Goal: Navigation & Orientation: Find specific page/section

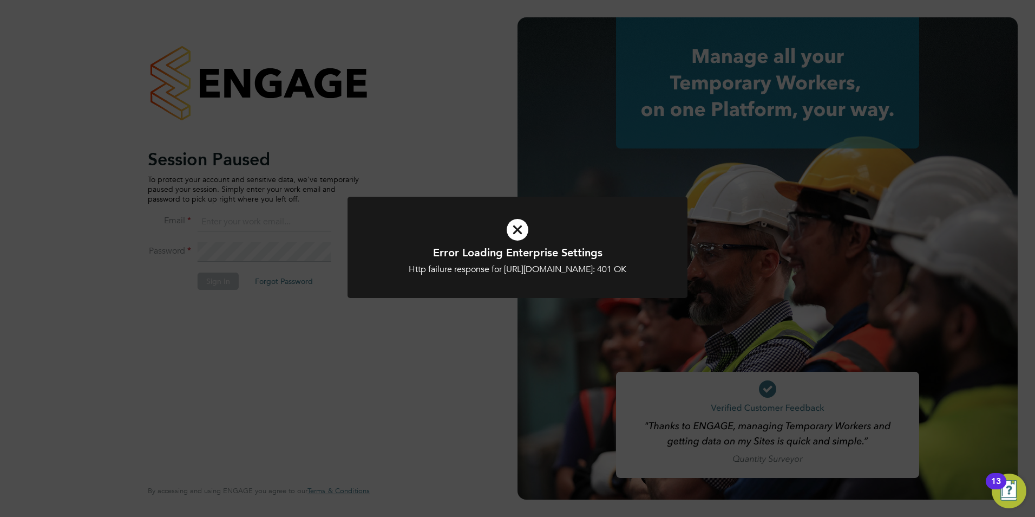
type input "[PERSON_NAME][EMAIL_ADDRESS][DOMAIN_NAME]"
click at [521, 223] on icon at bounding box center [518, 229] width 282 height 42
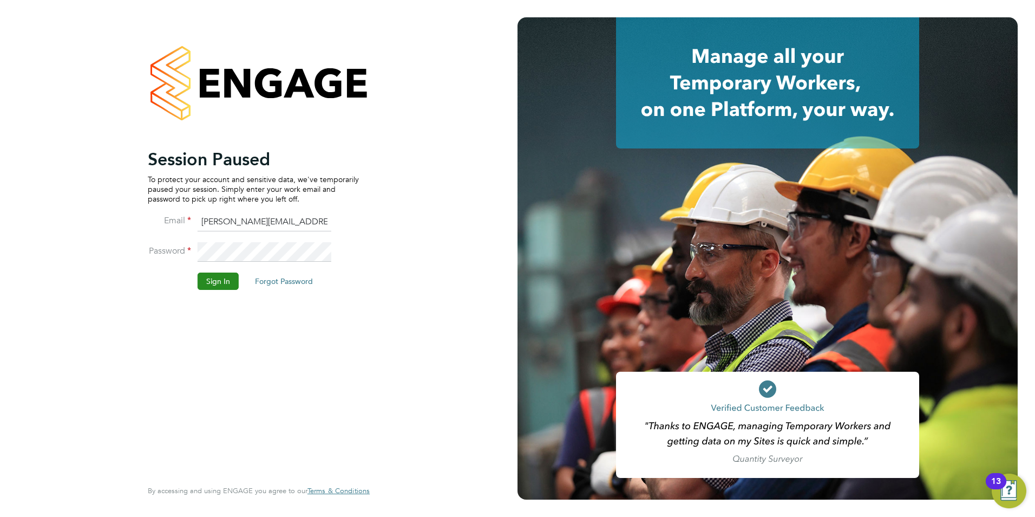
click at [220, 274] on button "Sign In" at bounding box center [218, 280] width 41 height 17
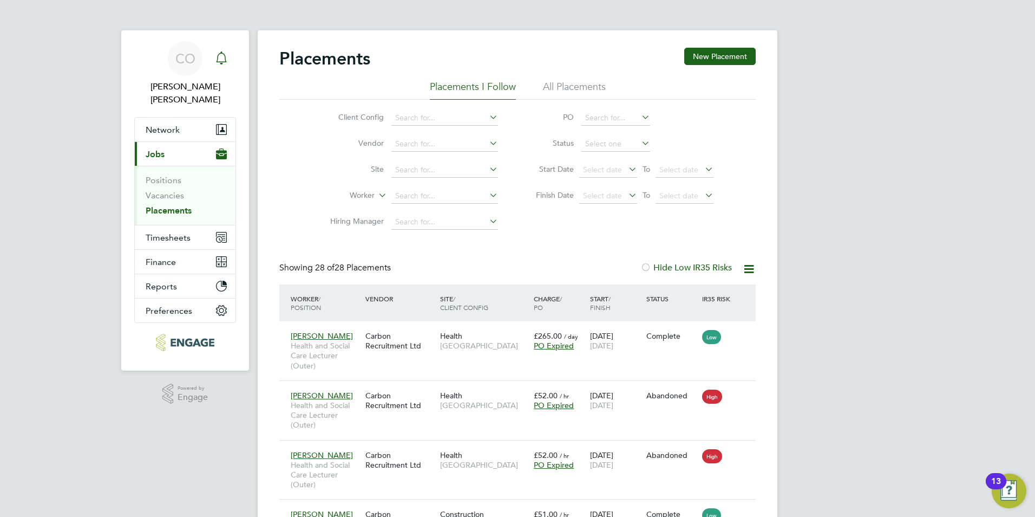
click at [224, 62] on icon "Main navigation" at bounding box center [221, 56] width 10 height 11
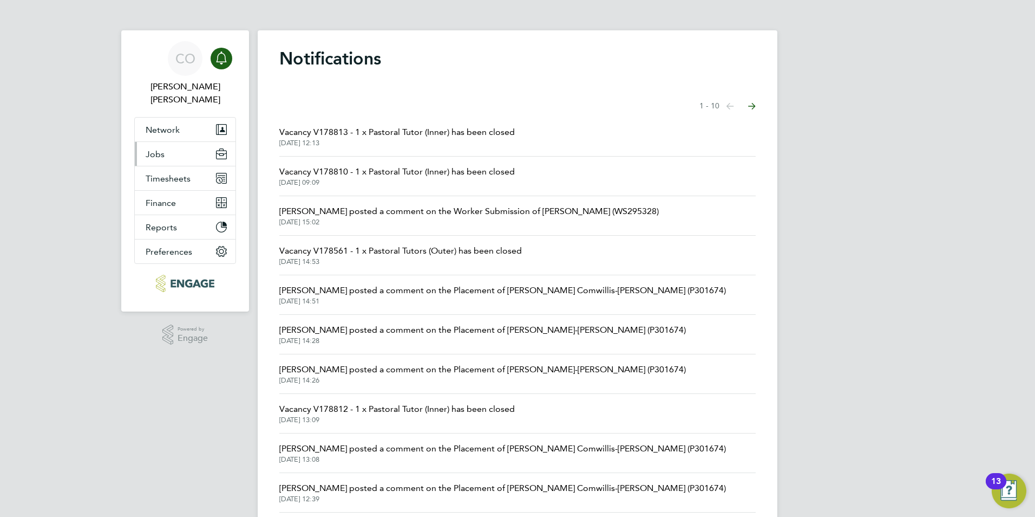
click at [155, 149] on span "Jobs" at bounding box center [155, 154] width 19 height 10
click at [167, 173] on span "Timesheets" at bounding box center [168, 178] width 45 height 10
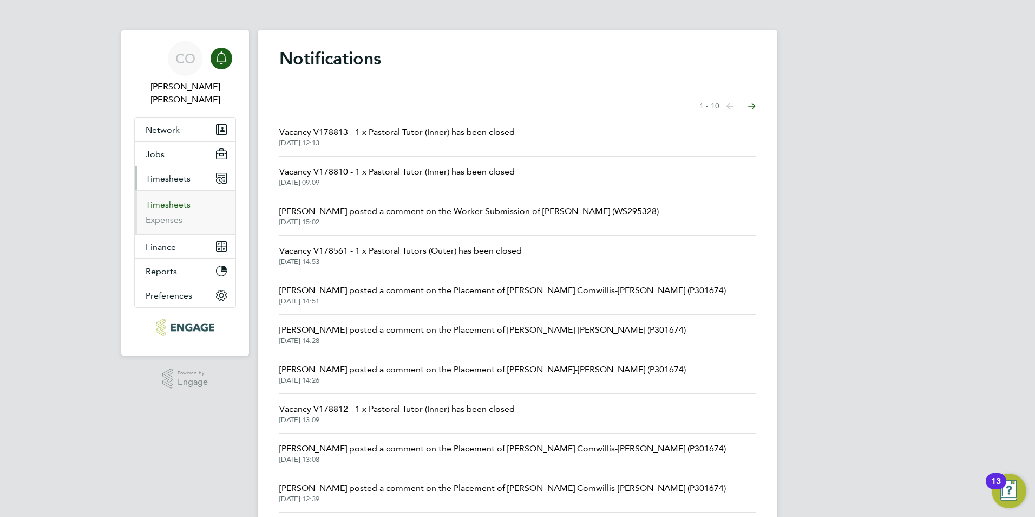
click at [165, 199] on link "Timesheets" at bounding box center [168, 204] width 45 height 10
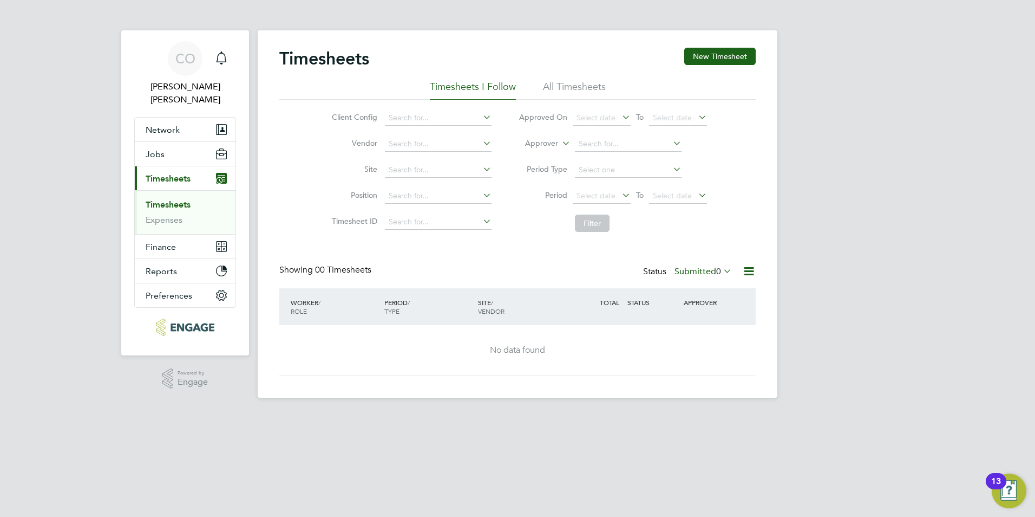
click at [549, 86] on li "All Timesheets" at bounding box center [574, 89] width 63 height 19
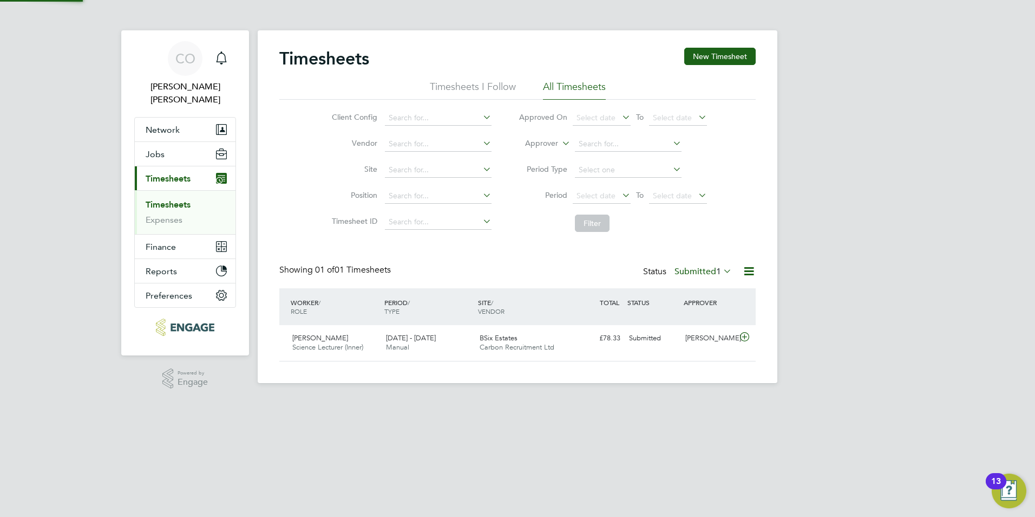
scroll to position [28, 94]
click at [497, 82] on li "Timesheets I Follow" at bounding box center [473, 89] width 86 height 19
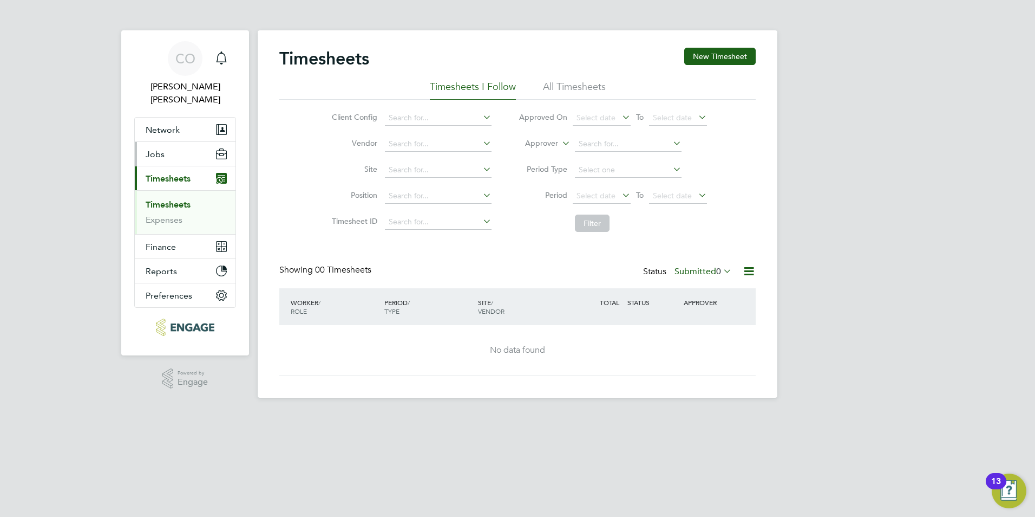
click at [181, 143] on button "Jobs" at bounding box center [185, 154] width 101 height 24
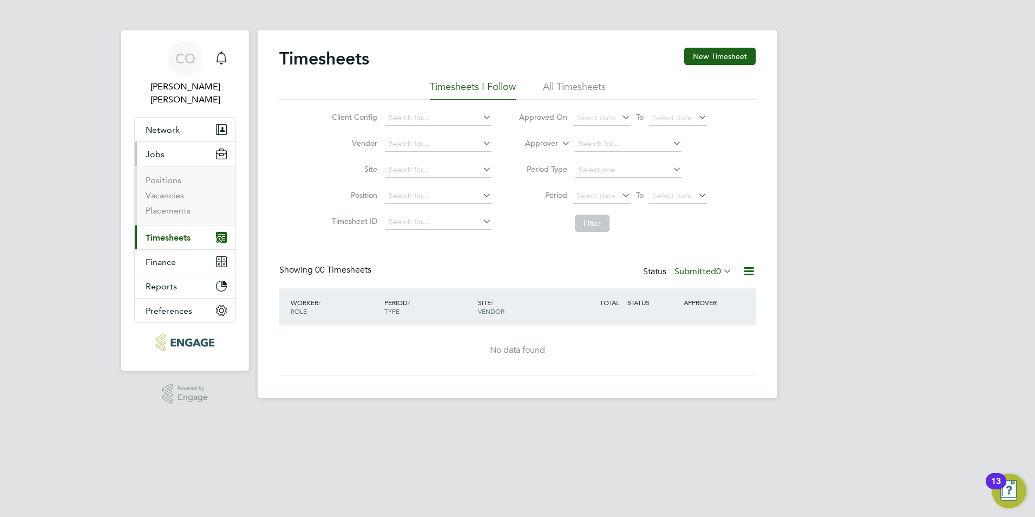
click at [155, 149] on span "Jobs" at bounding box center [155, 154] width 19 height 10
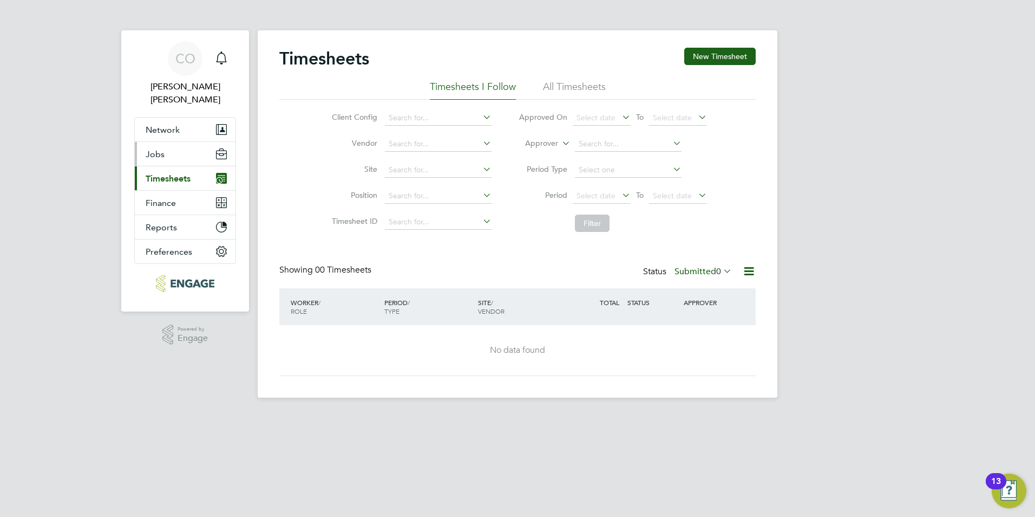
click at [159, 148] on button "Jobs" at bounding box center [185, 154] width 101 height 24
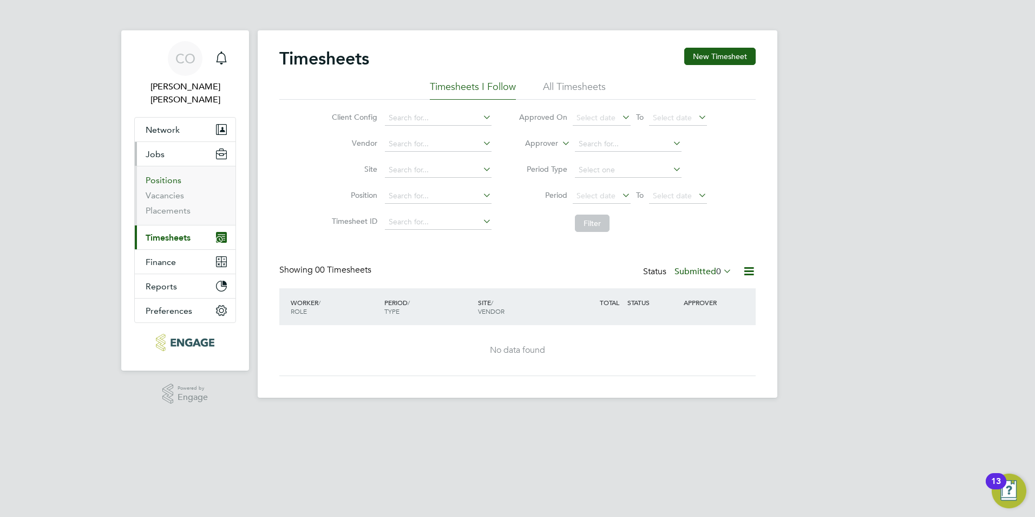
click at [159, 175] on link "Positions" at bounding box center [164, 180] width 36 height 10
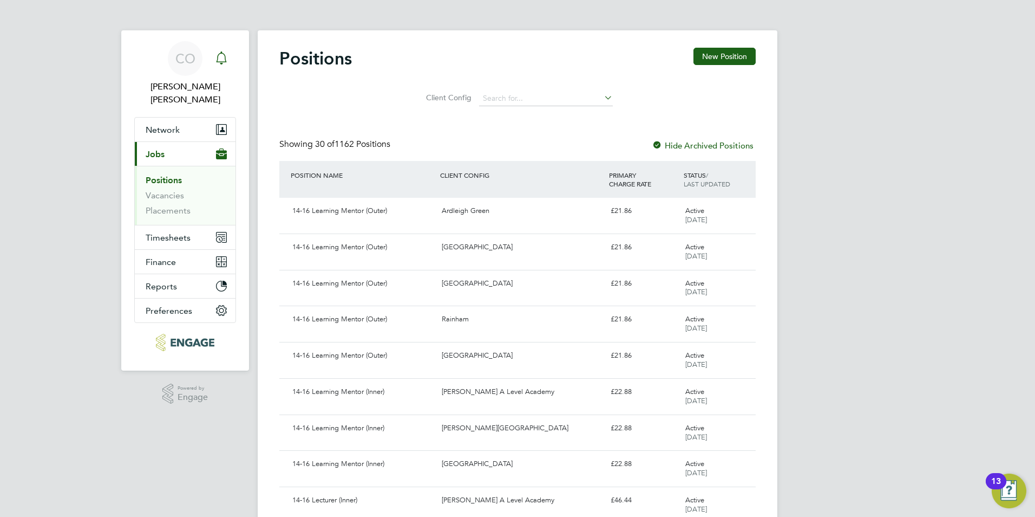
click at [229, 57] on div "Main navigation" at bounding box center [222, 59] width 22 height 22
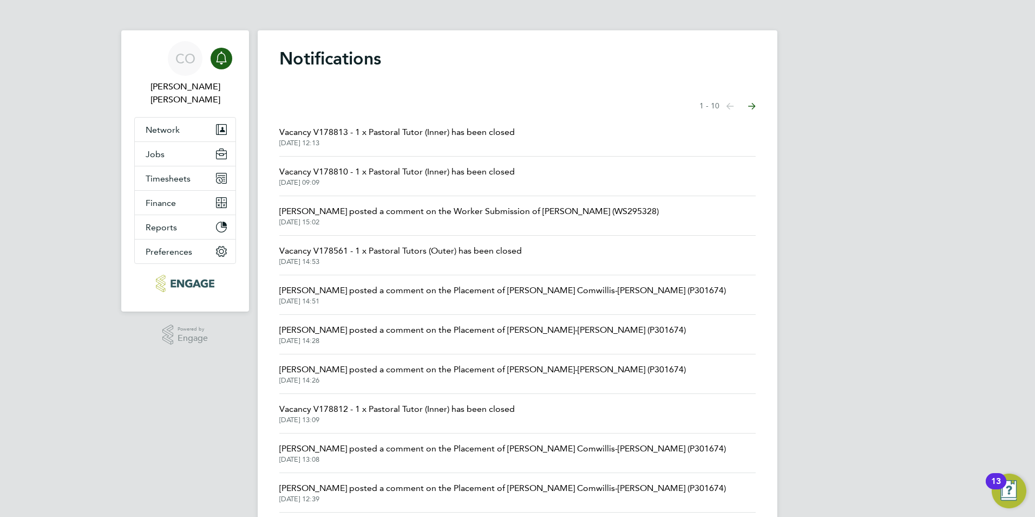
click at [529, 211] on span "Rufena Haque posted a comment on the Worker Submission of Zeynep Sahin (WS29532…" at bounding box center [469, 211] width 380 height 13
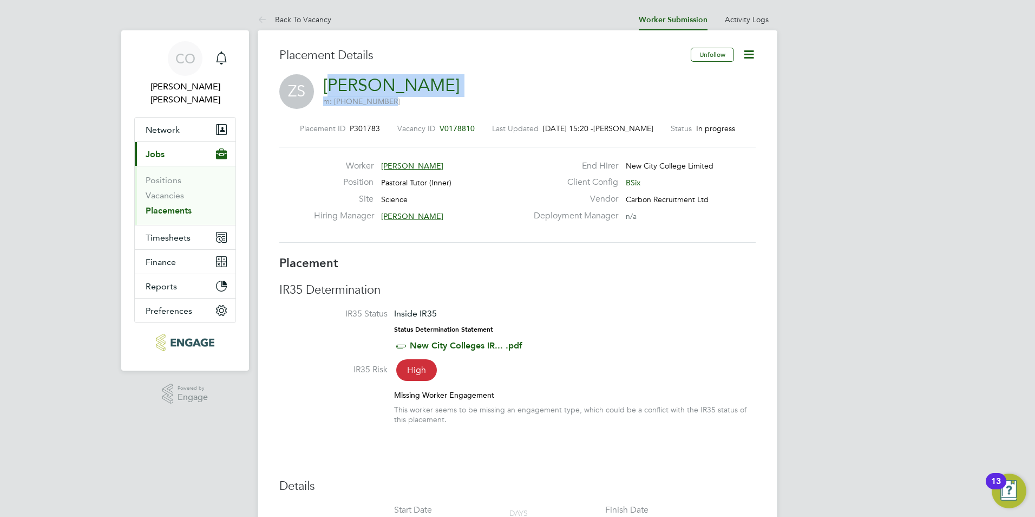
drag, startPoint x: 437, startPoint y: 88, endPoint x: 329, endPoint y: 80, distance: 108.1
click at [330, 80] on div "ZS Zeynep Sahin m: +447495859849" at bounding box center [517, 92] width 477 height 37
click at [329, 80] on link "Zeynep Sahin" at bounding box center [391, 85] width 136 height 21
click at [218, 51] on div "Main navigation" at bounding box center [222, 59] width 22 height 22
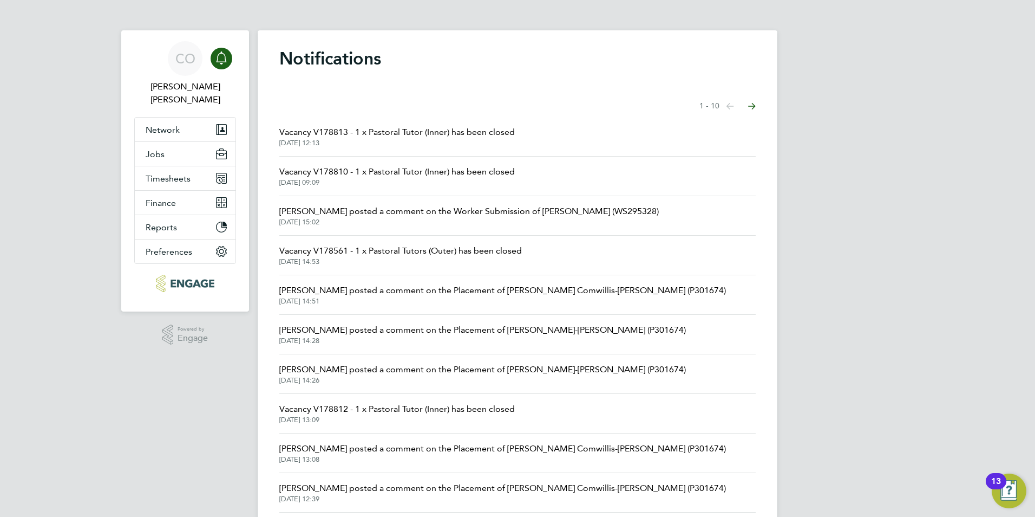
click at [790, 466] on div "CO Connor O'sullivan Notifications Applications: Network Team Members Businesse…" at bounding box center [517, 275] width 1035 height 551
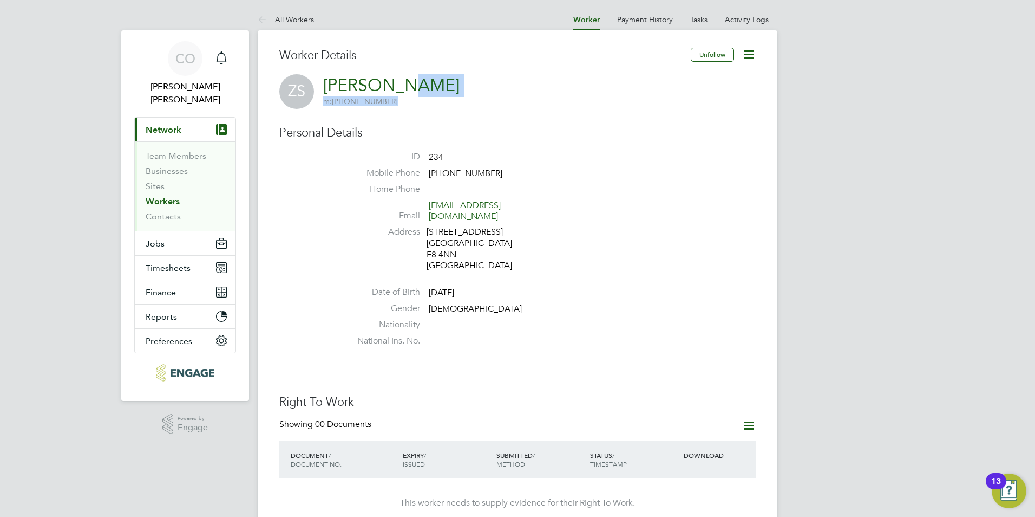
drag, startPoint x: 442, startPoint y: 89, endPoint x: 401, endPoint y: 87, distance: 41.2
click at [401, 87] on div "ZS [PERSON_NAME] m: [PHONE_NUMBER]" at bounding box center [517, 91] width 477 height 35
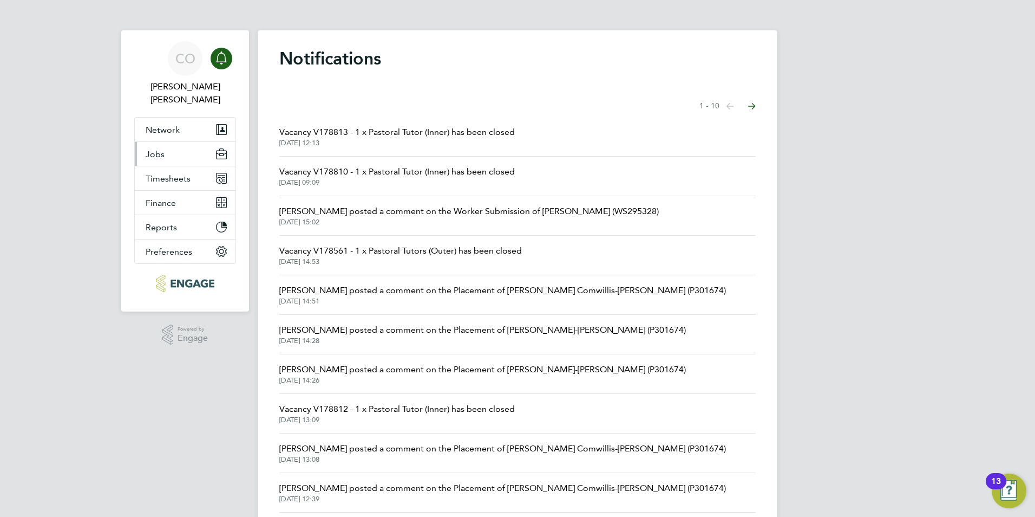
click at [164, 149] on span "Jobs" at bounding box center [155, 154] width 19 height 10
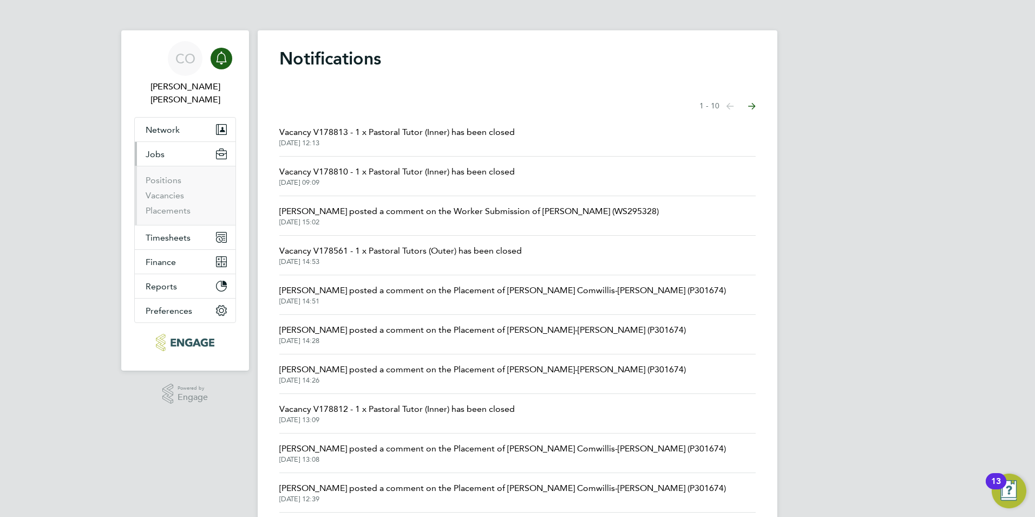
click at [178, 176] on li "Positions" at bounding box center [186, 182] width 81 height 15
click at [177, 190] on link "Vacancies" at bounding box center [165, 195] width 38 height 10
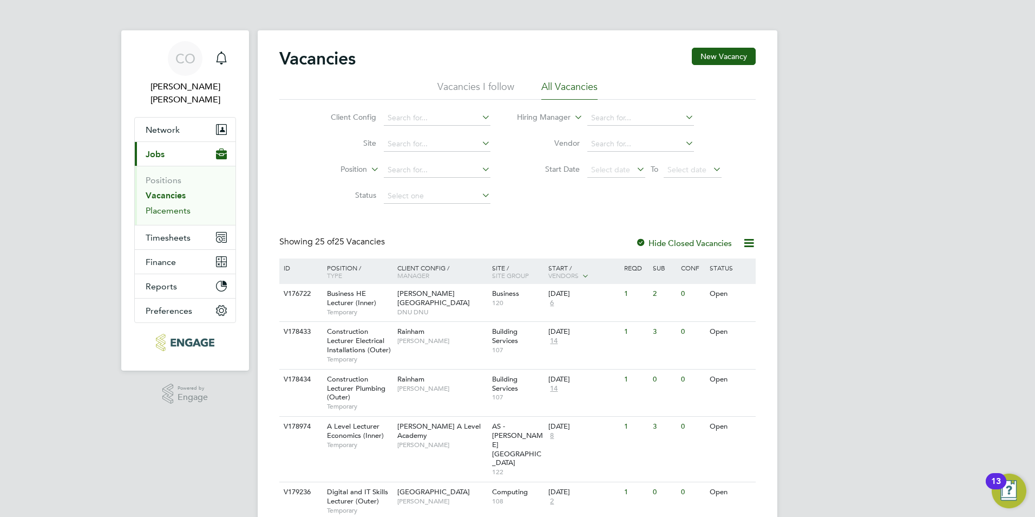
click at [156, 205] on link "Placements" at bounding box center [168, 210] width 45 height 10
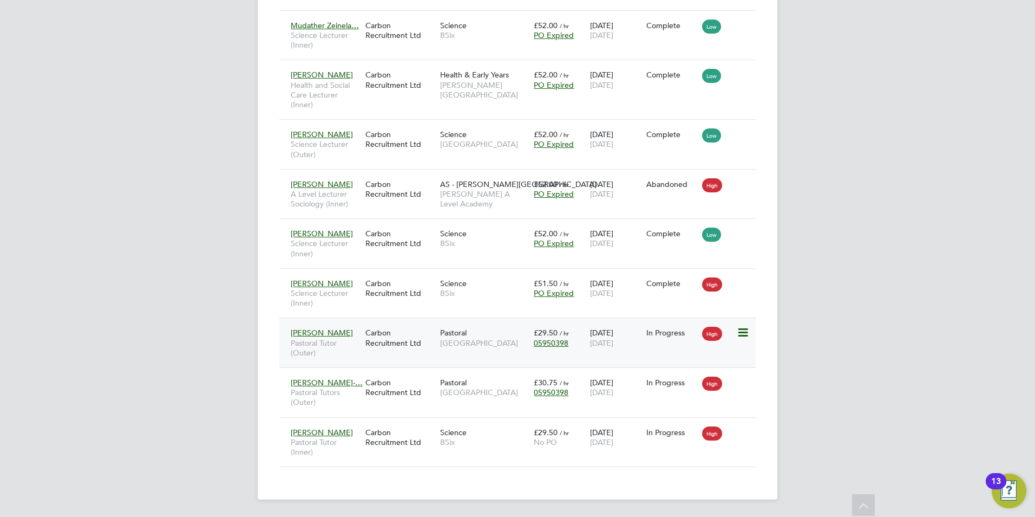
click at [321, 341] on span "Pastoral Tutor (Outer)" at bounding box center [325, 347] width 69 height 19
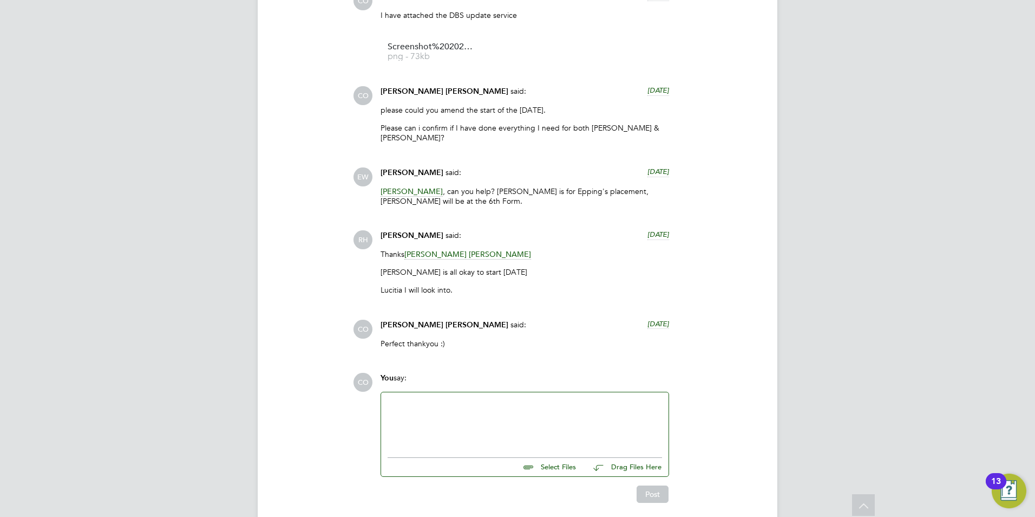
scroll to position [2990, 0]
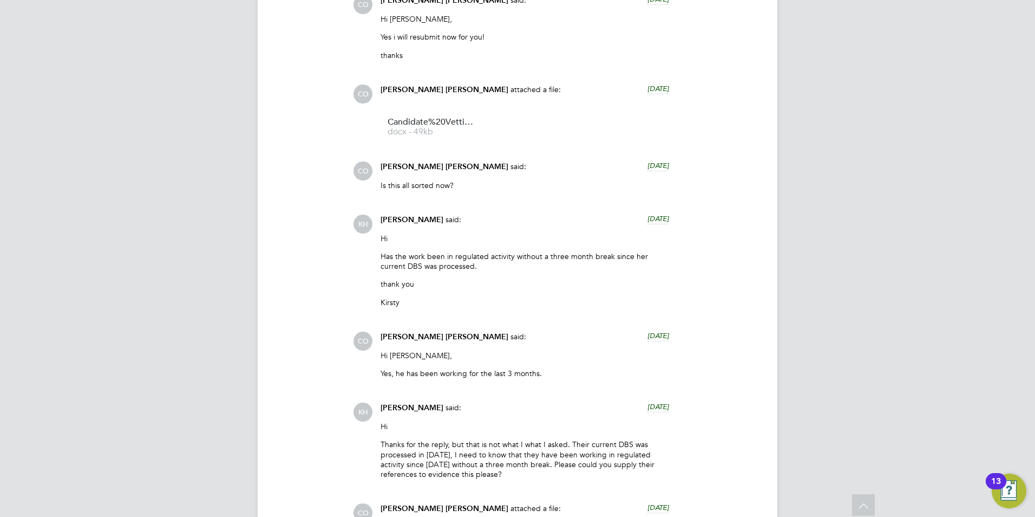
drag, startPoint x: 335, startPoint y: 334, endPoint x: 335, endPoint y: 329, distance: 5.4
